Goal: Information Seeking & Learning: Learn about a topic

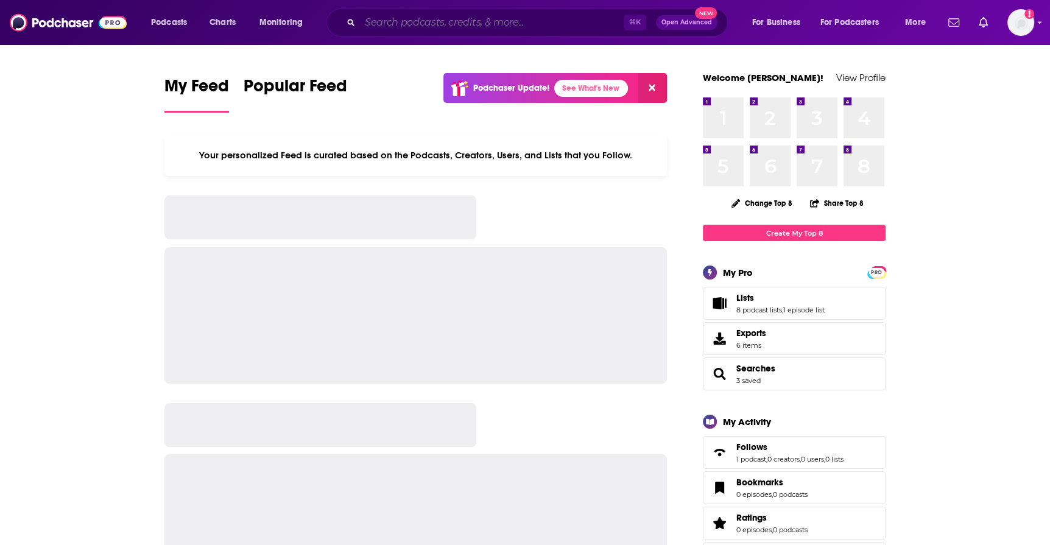
click at [581, 23] on input "Search podcasts, credits, & more..." at bounding box center [492, 22] width 264 height 19
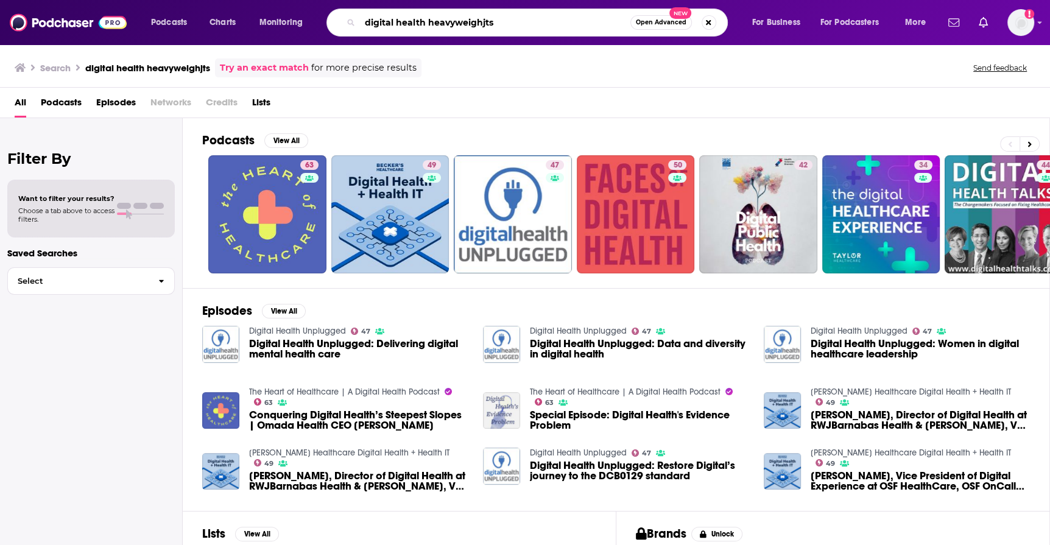
click at [513, 16] on input "digital health heavyweighjts" at bounding box center [495, 22] width 271 height 19
click at [518, 16] on input "digital health heavyweighjts" at bounding box center [495, 22] width 271 height 19
click at [520, 23] on input "digital health heavyweighjts" at bounding box center [495, 22] width 271 height 19
type input "digital health heavyweights"
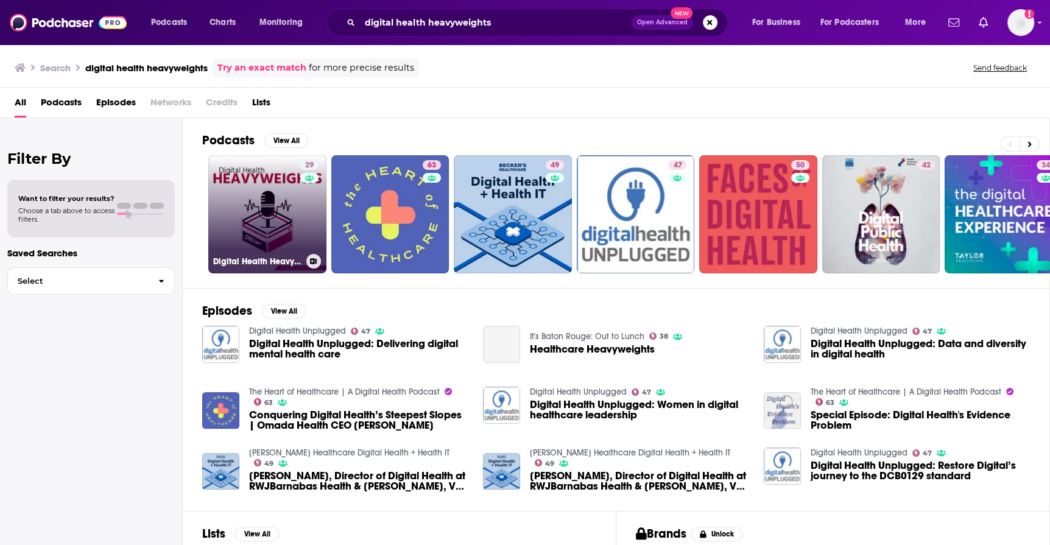
click at [278, 229] on link "29 Digital Health Heavyweights" at bounding box center [267, 214] width 118 height 118
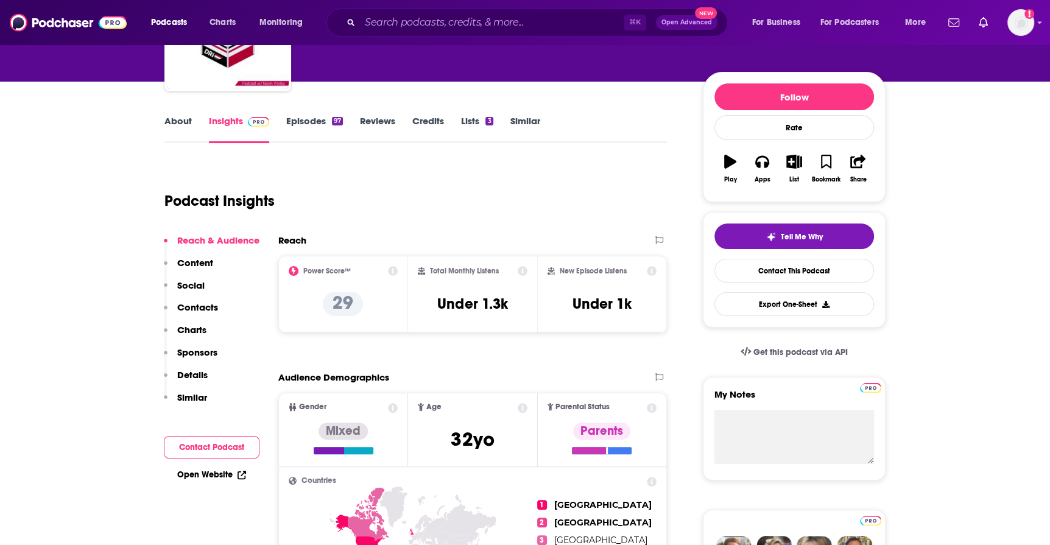
scroll to position [135, 0]
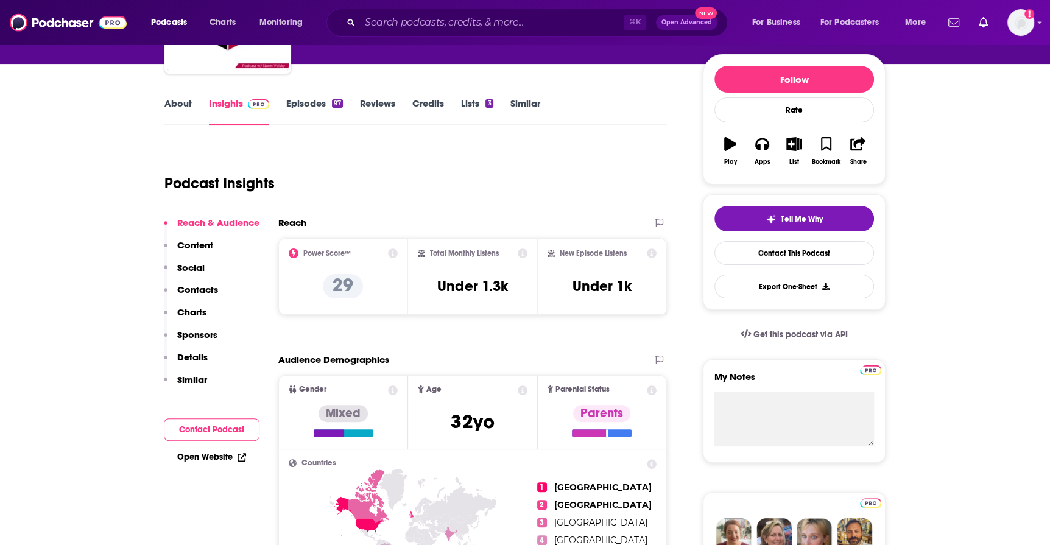
click at [188, 110] on link "About" at bounding box center [178, 111] width 27 height 28
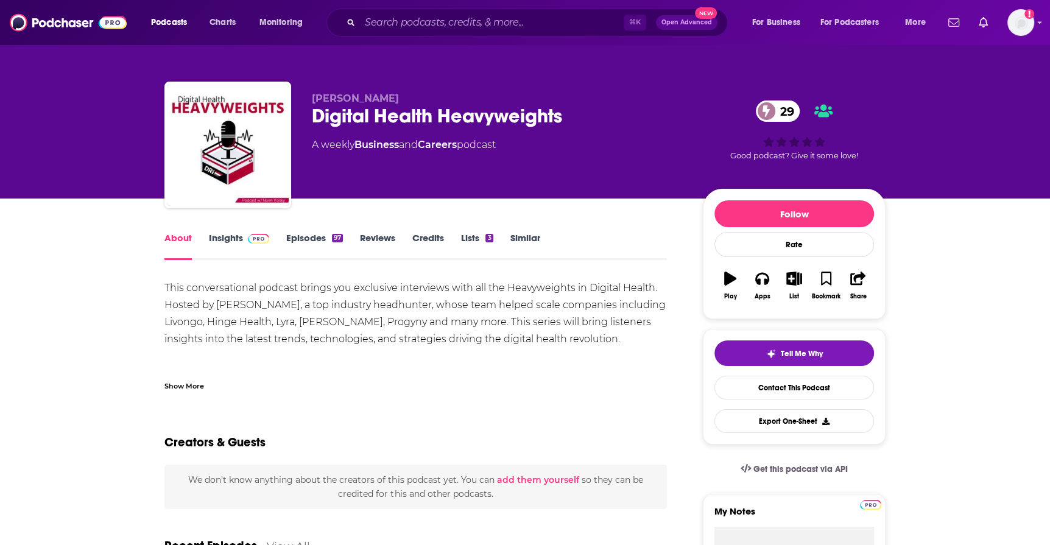
click at [241, 247] on link "Insights" at bounding box center [239, 246] width 60 height 28
